Goal: Navigation & Orientation: Find specific page/section

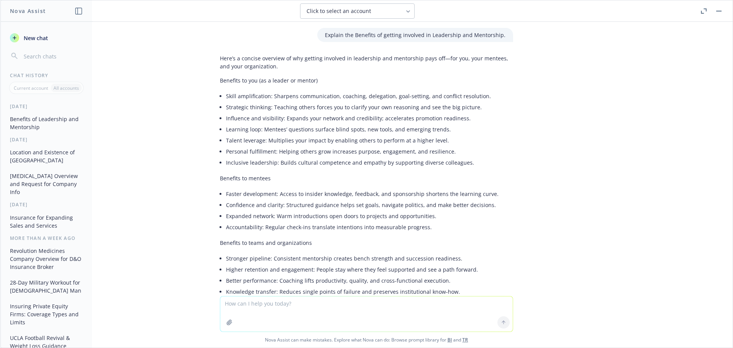
scroll to position [1958, 0]
